Goal: Find specific page/section: Find specific page/section

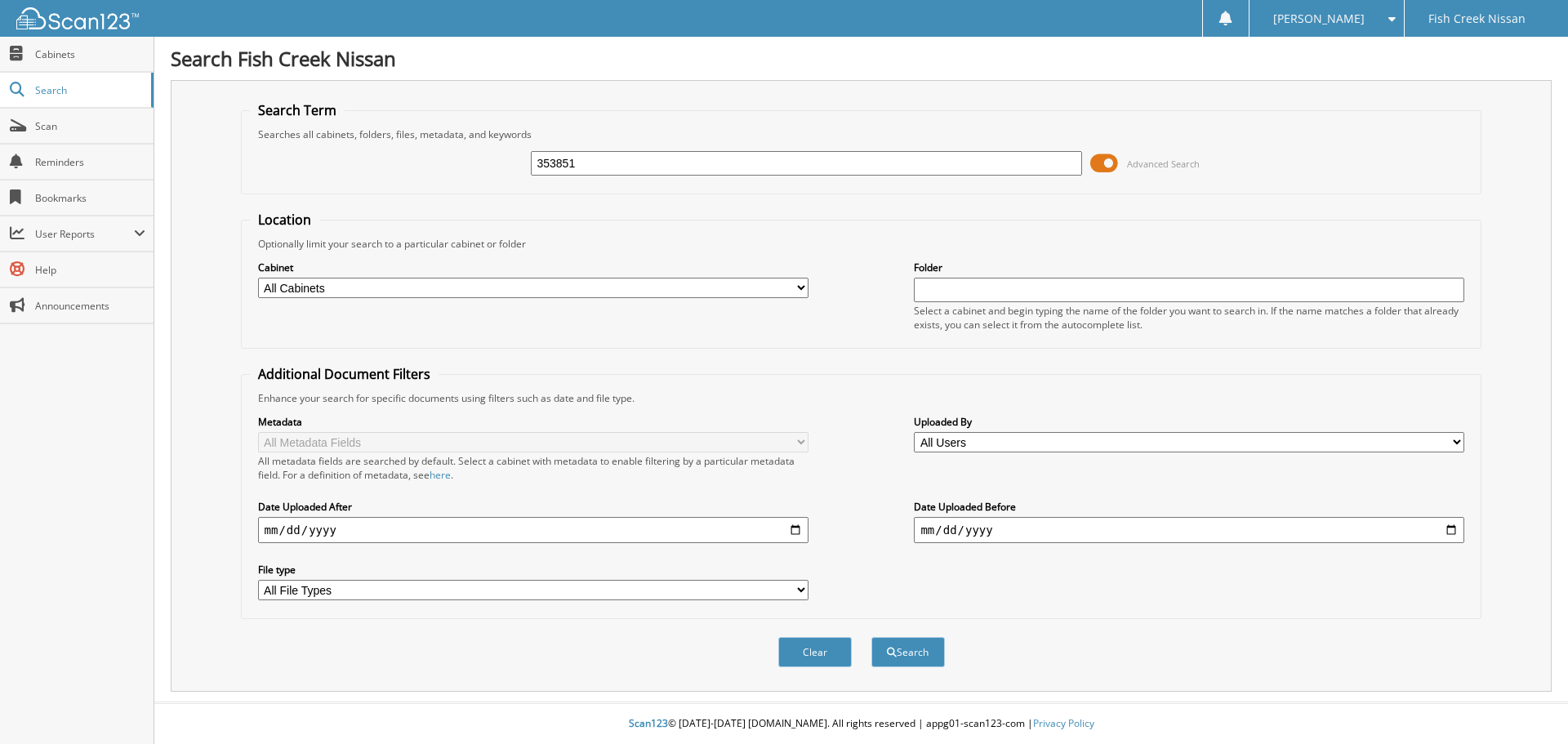
type input "353851"
click at [872, 637] on button "Search" at bounding box center [908, 651] width 73 height 30
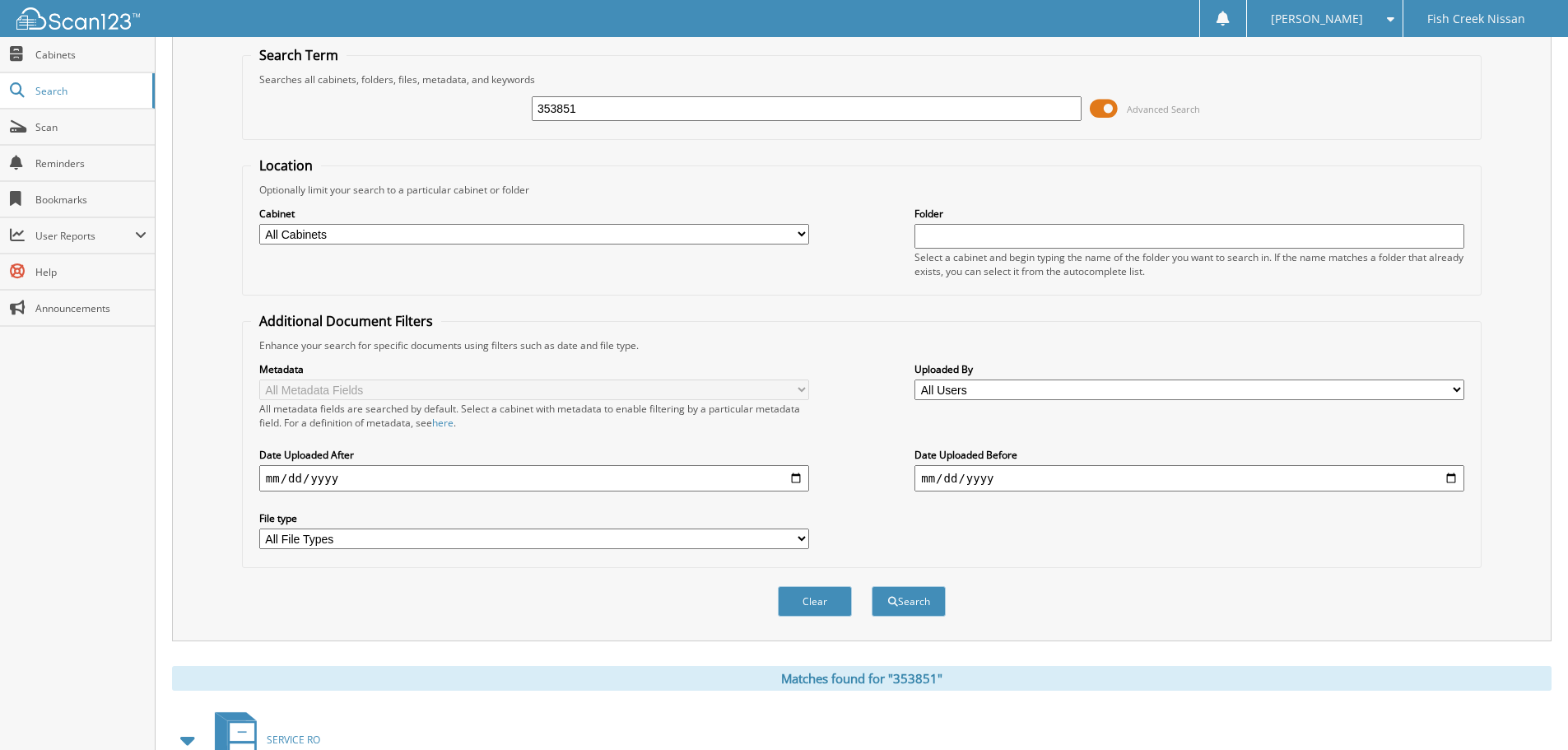
scroll to position [234, 0]
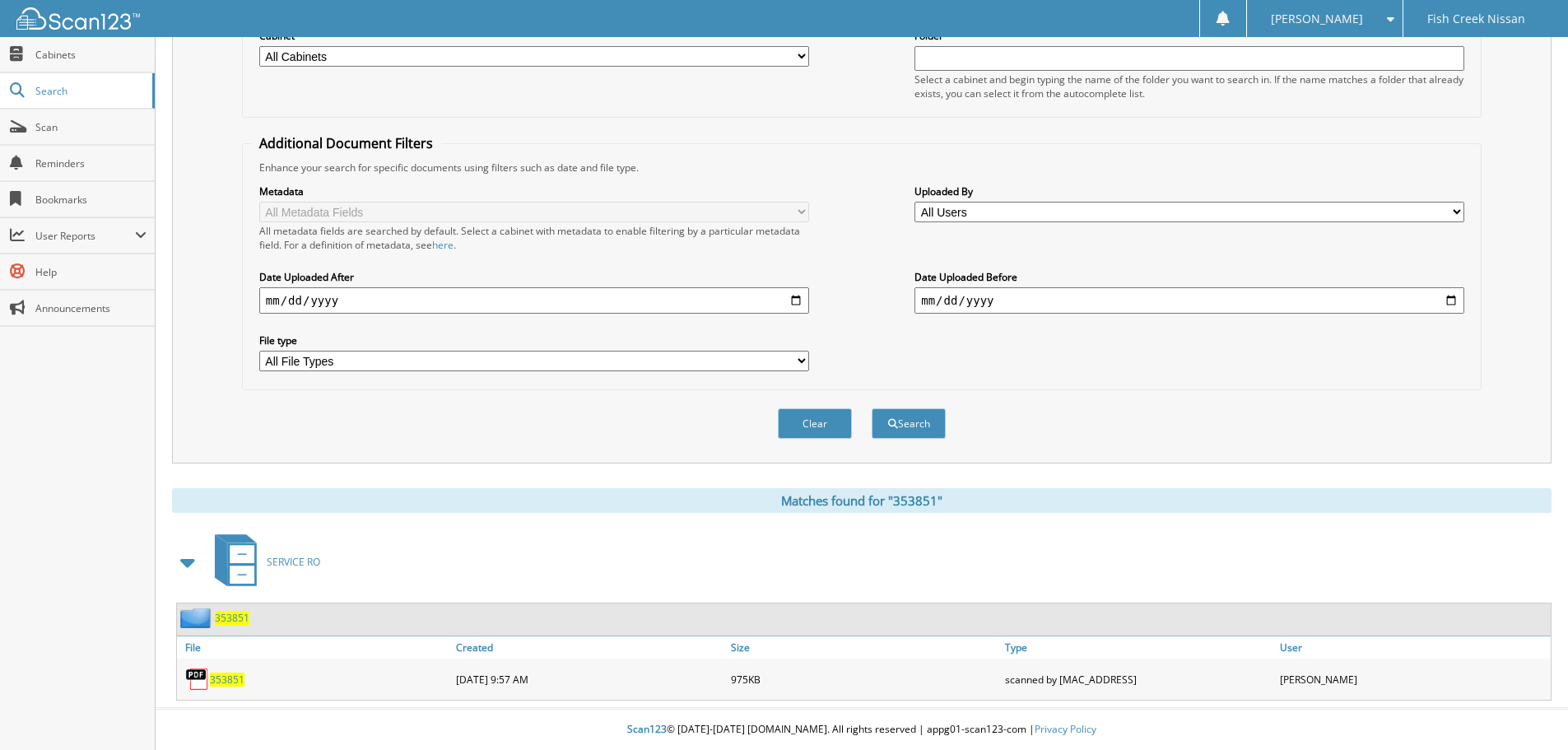
click at [233, 681] on span "353851" at bounding box center [227, 680] width 34 height 14
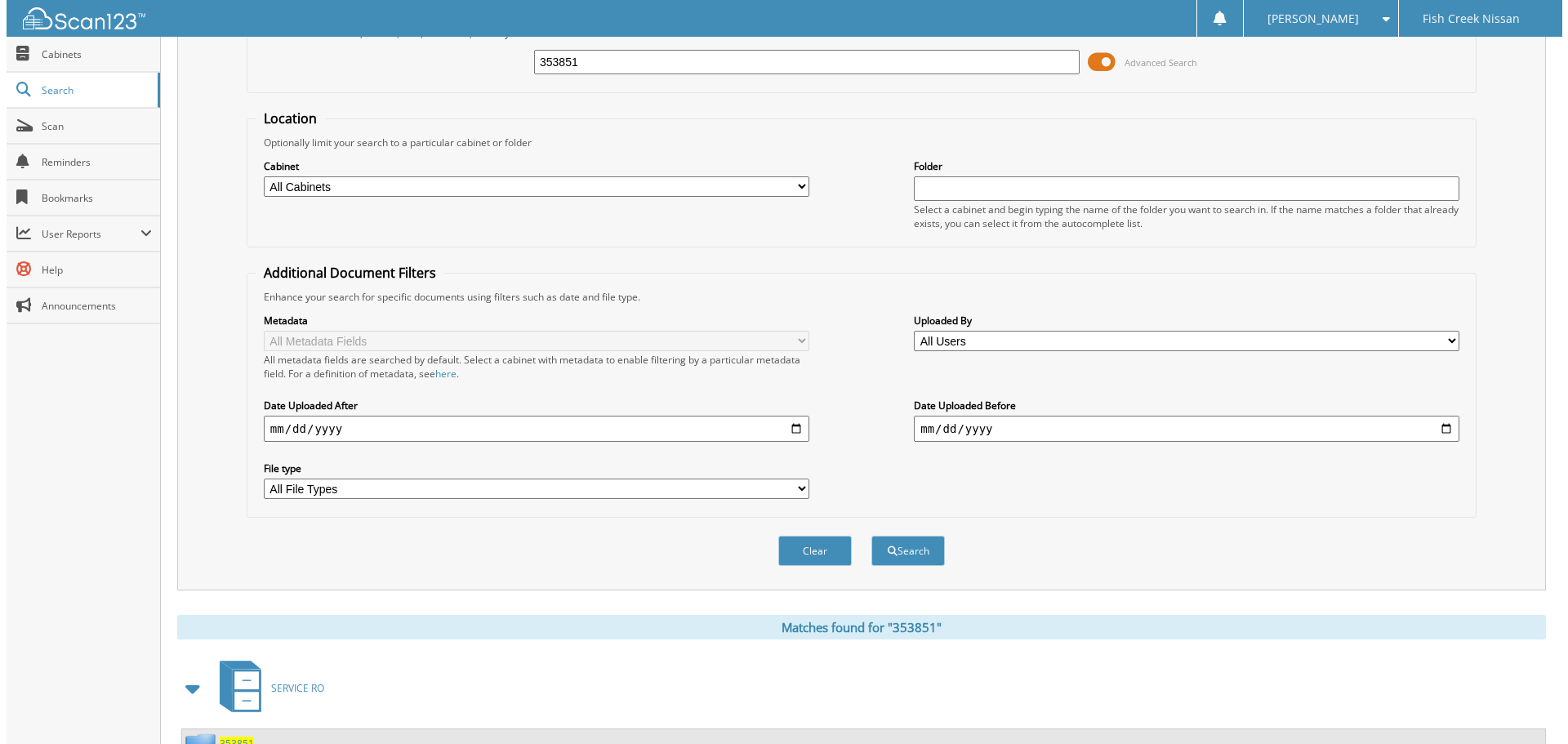
scroll to position [0, 0]
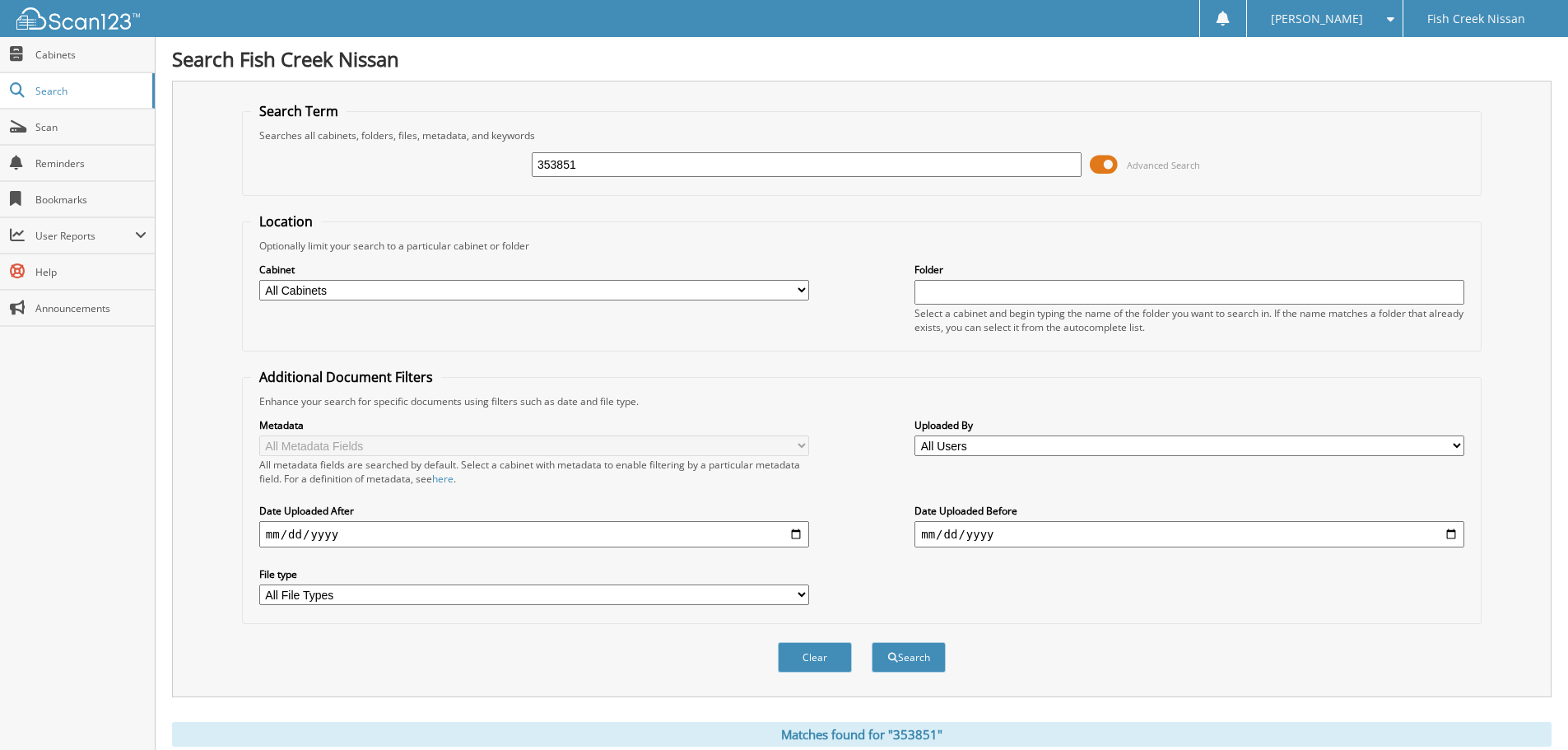
drag, startPoint x: 582, startPoint y: 166, endPoint x: 214, endPoint y: 98, distance: 374.2
click at [214, 98] on div "Search Term Searches all cabinets, folders, files, metadata, and keywords 35385…" at bounding box center [862, 389] width 1379 height 617
click at [1100, 160] on span at bounding box center [1103, 164] width 28 height 25
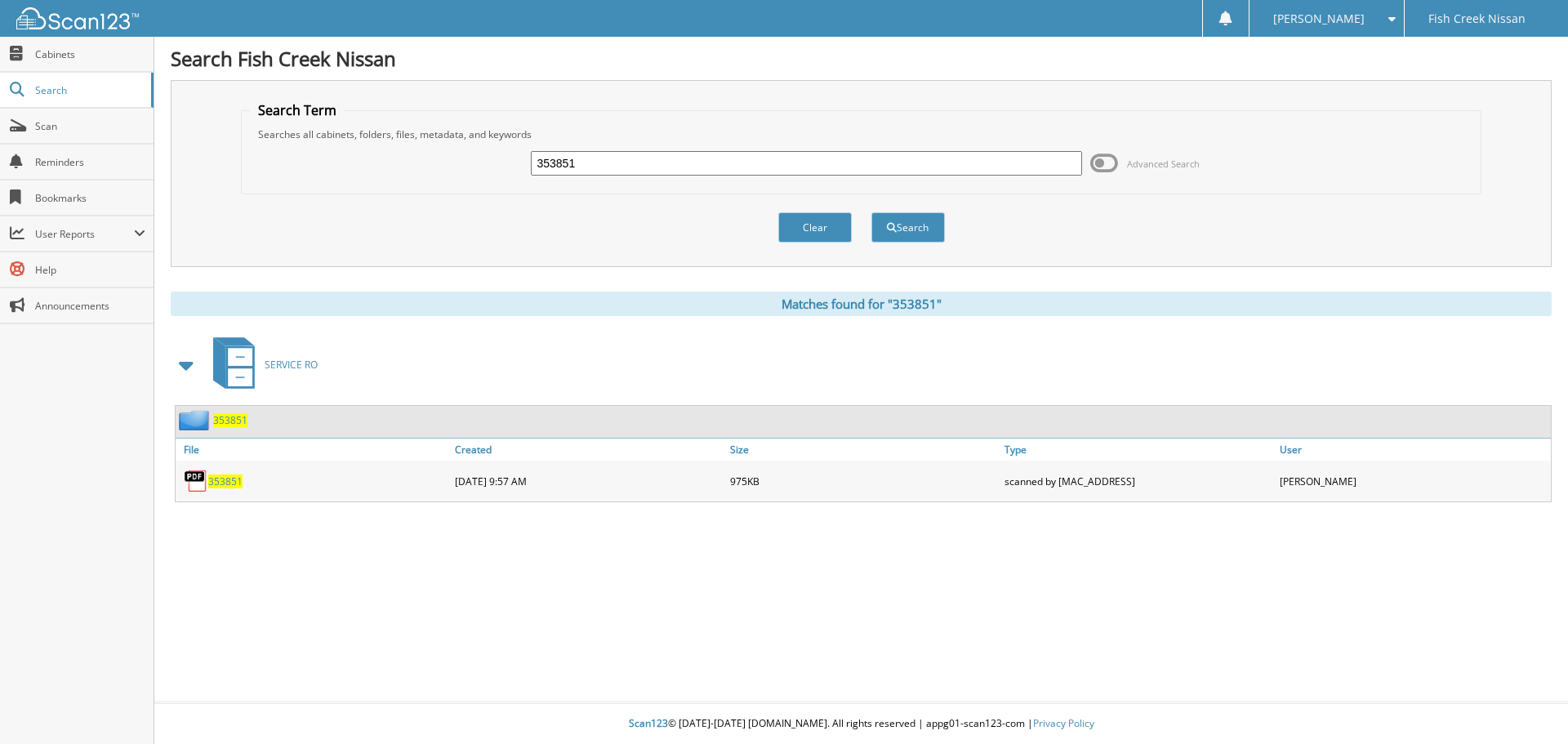
drag, startPoint x: 593, startPoint y: 167, endPoint x: 175, endPoint y: 163, distance: 418.0
click at [214, 163] on div "Search Term Searches all cabinets, folders, files, metadata, and keywords 35385…" at bounding box center [861, 174] width 1381 height 187
type input "253059"
click at [872, 212] on button "Search" at bounding box center [908, 226] width 73 height 30
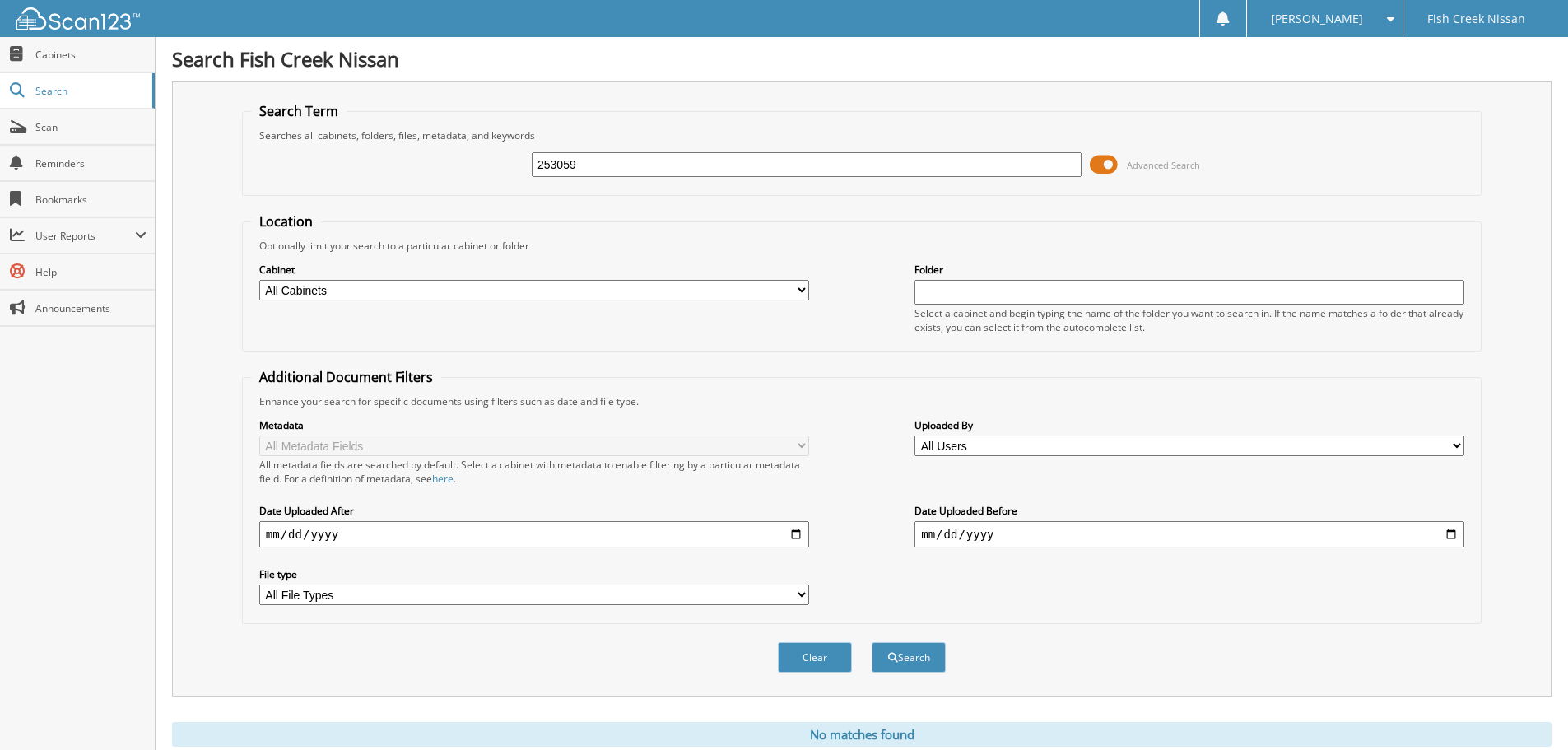
click at [1110, 165] on span at bounding box center [1103, 164] width 28 height 25
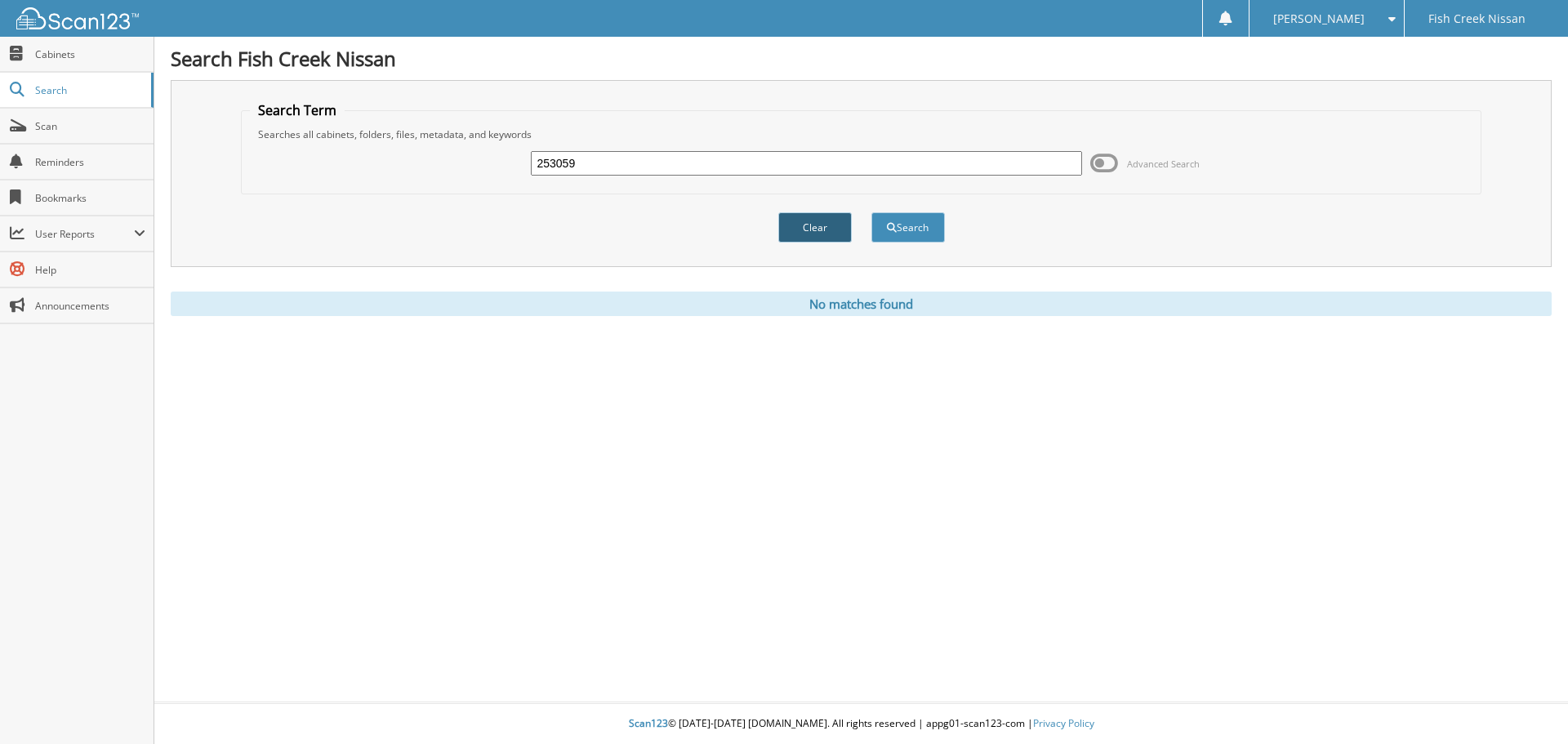
click at [815, 230] on button "Clear" at bounding box center [815, 226] width 73 height 30
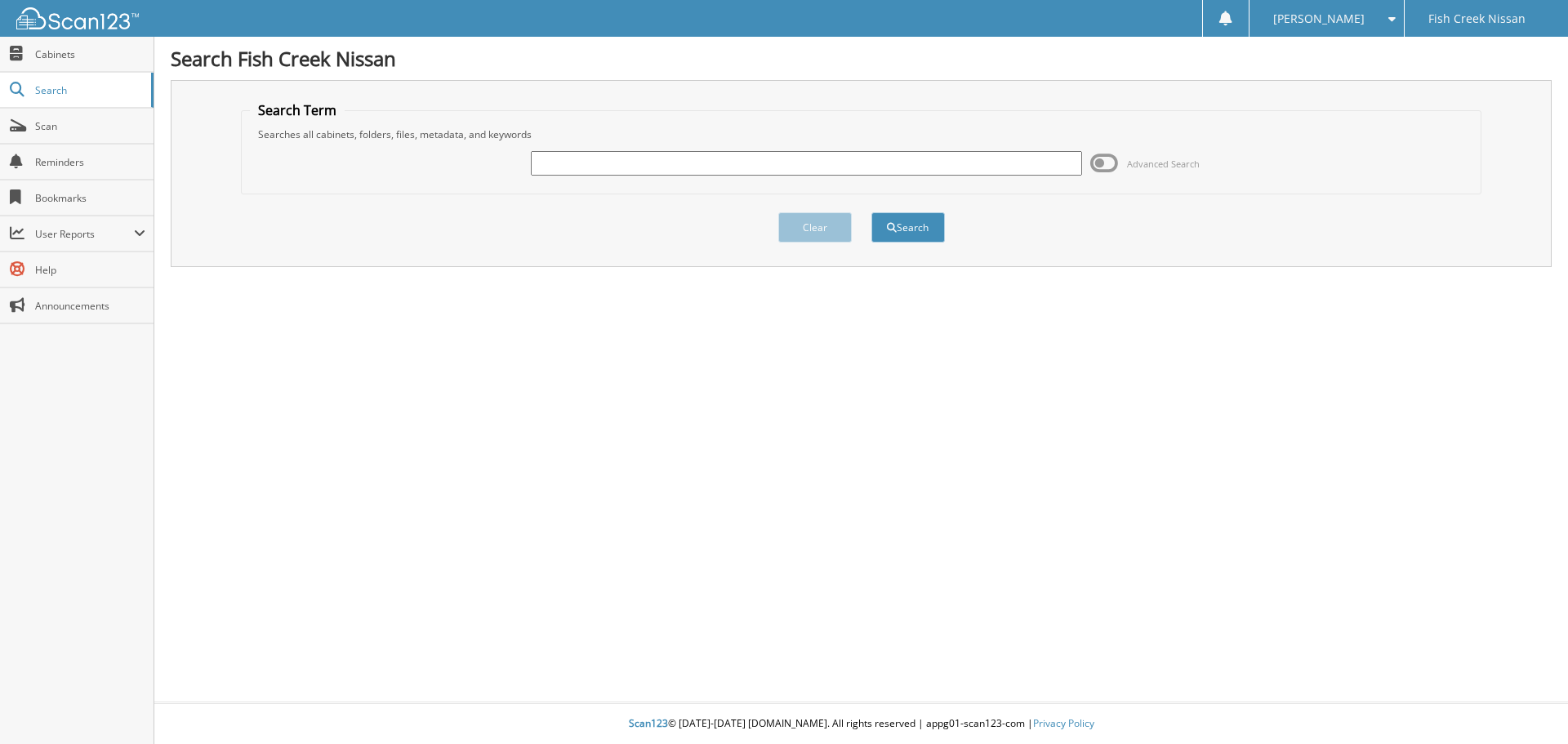
click at [573, 161] on input "text" at bounding box center [806, 163] width 551 height 25
type input "353059"
click at [872, 212] on button "Search" at bounding box center [908, 226] width 73 height 30
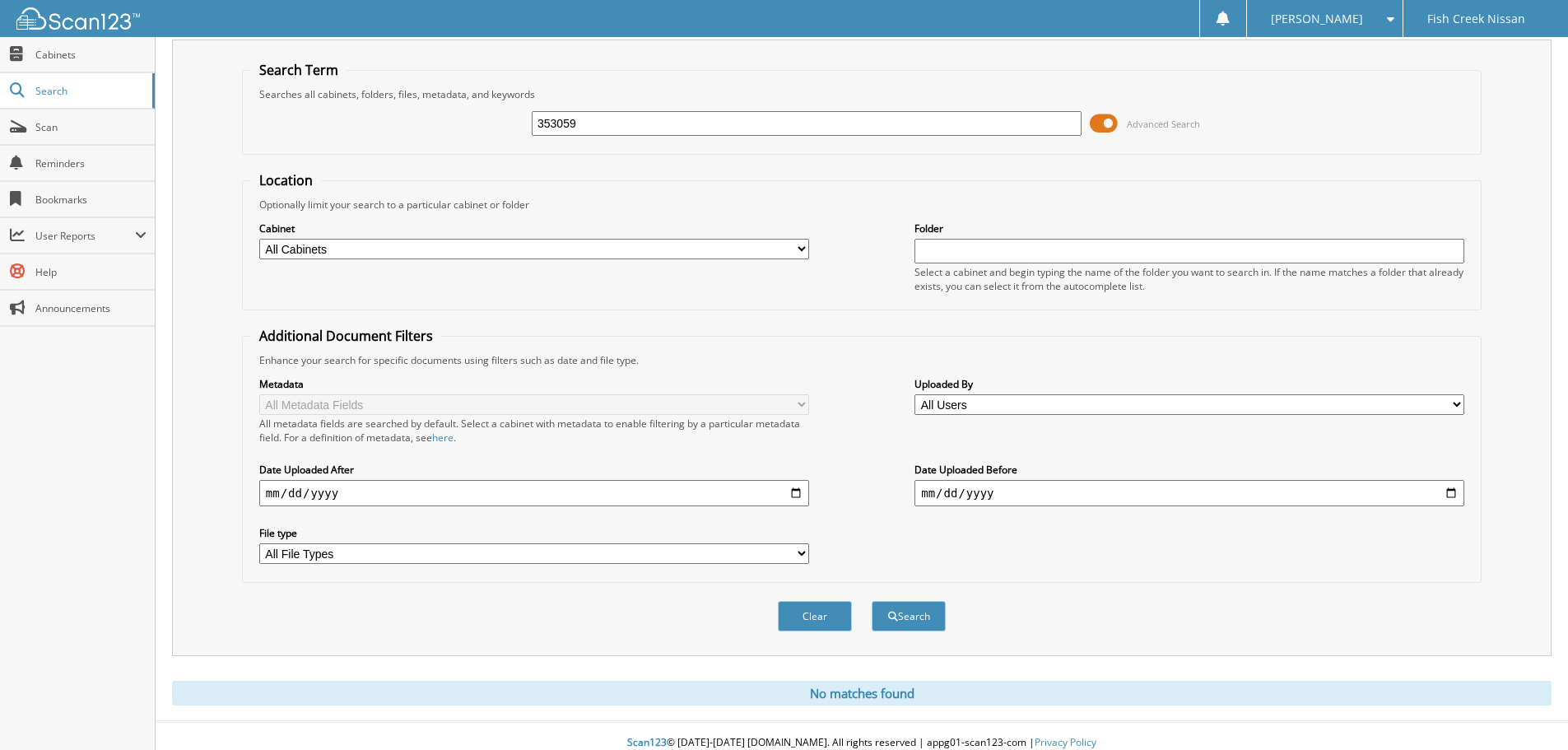
scroll to position [55, 0]
